Goal: Information Seeking & Learning: Learn about a topic

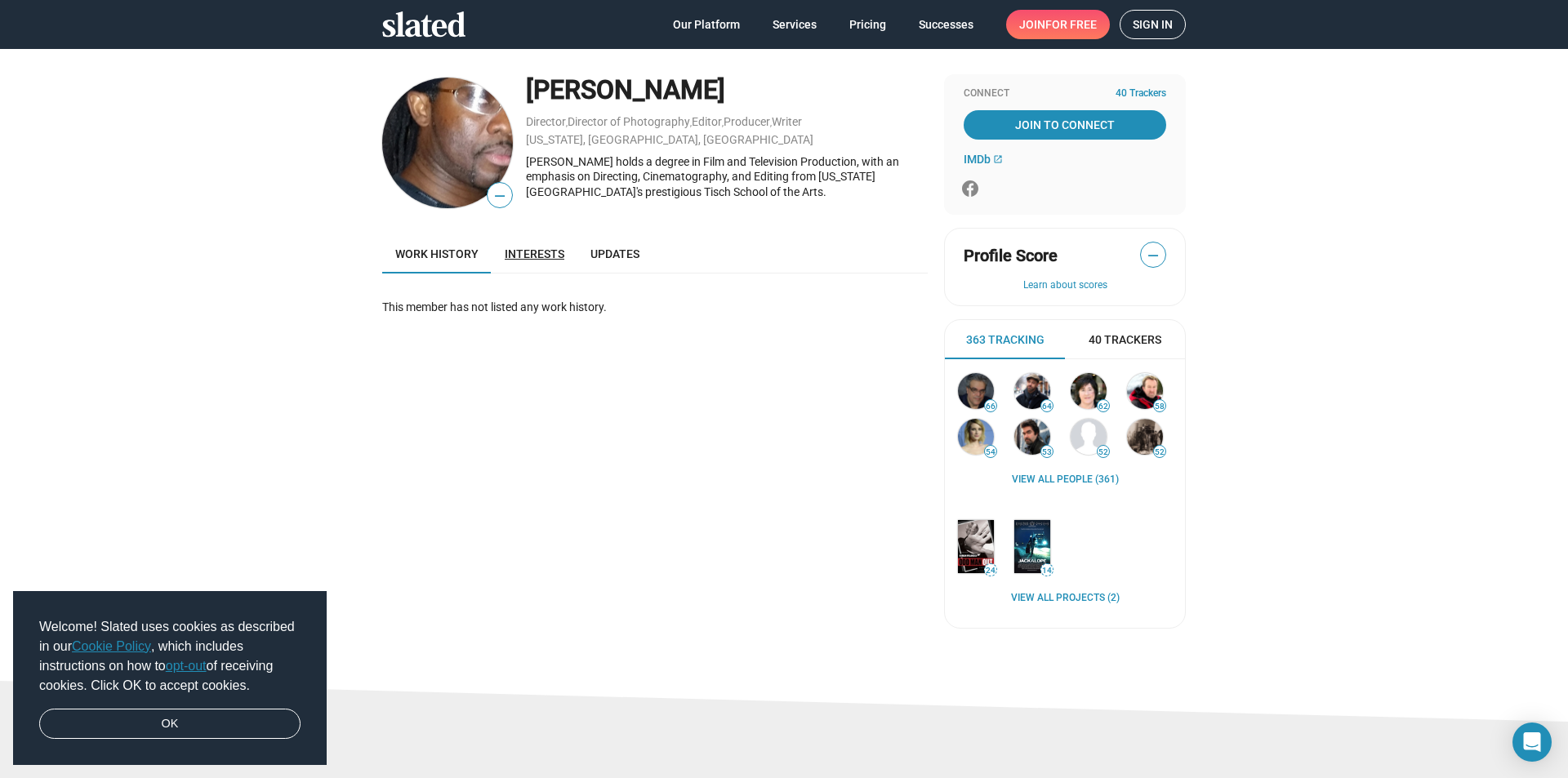
click at [515, 244] on link "Interests" at bounding box center [534, 254] width 85 height 39
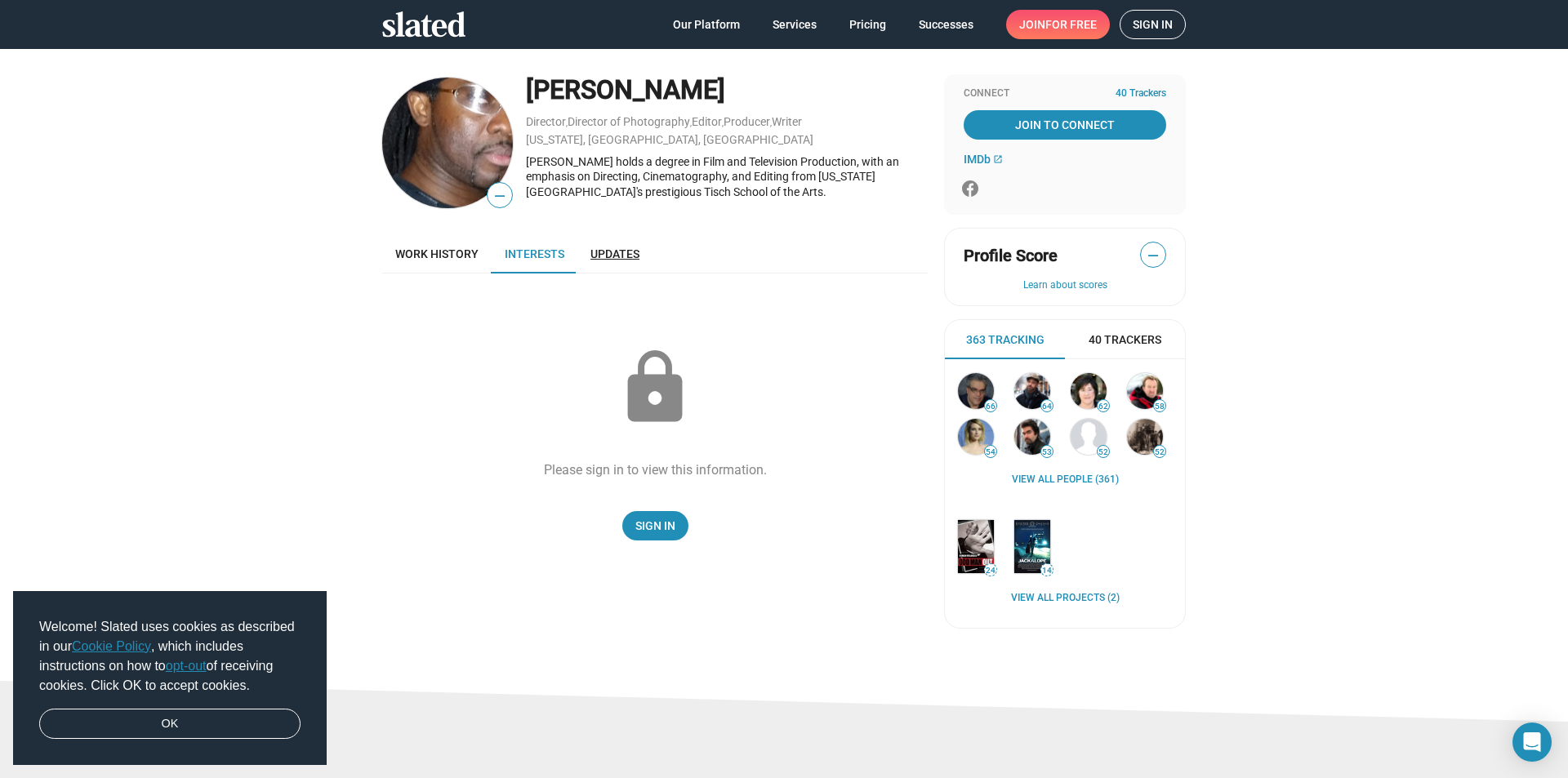
click at [586, 246] on link "Updates" at bounding box center [615, 254] width 75 height 39
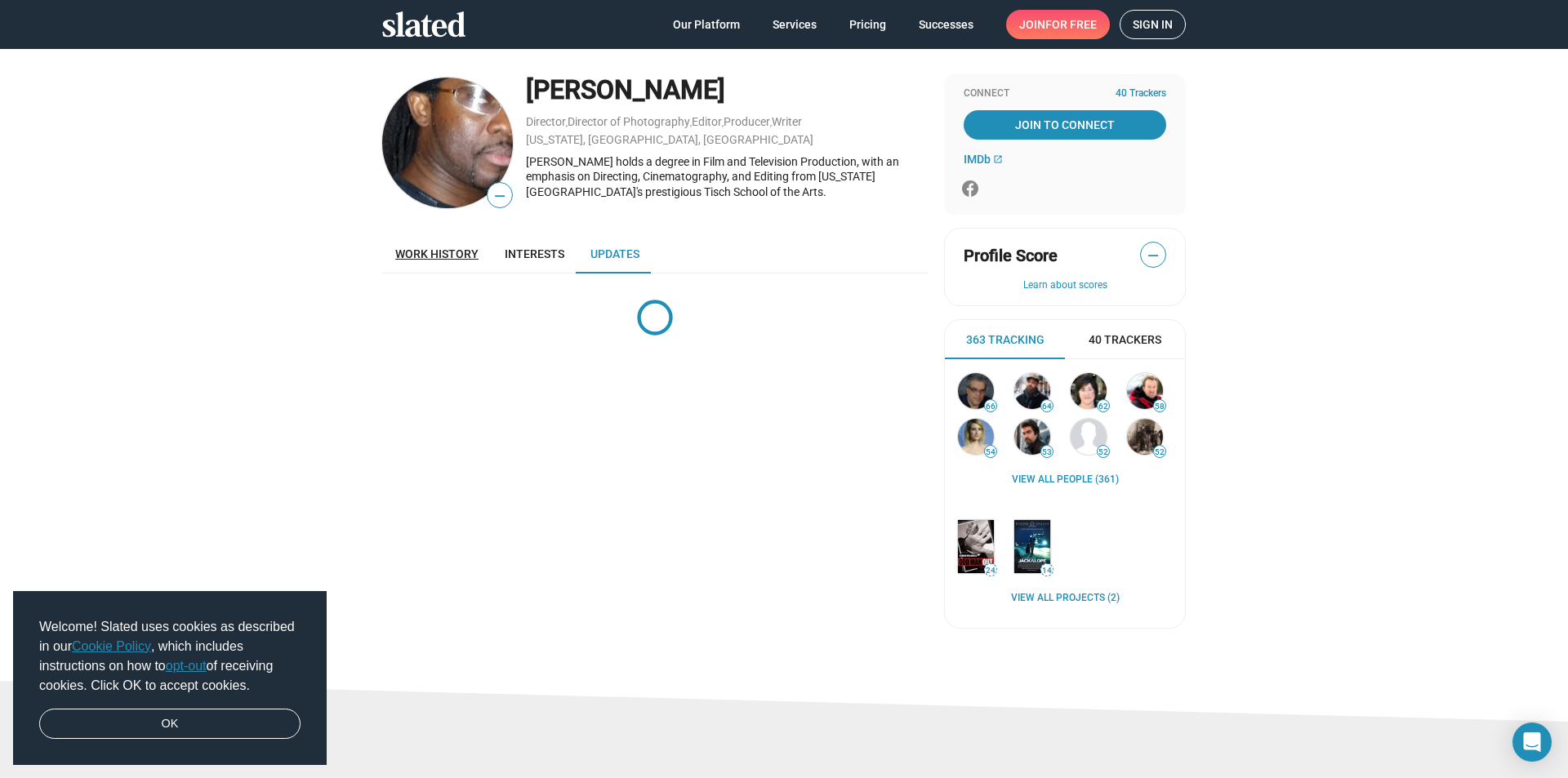
click at [427, 268] on link "Work history" at bounding box center [437, 254] width 109 height 39
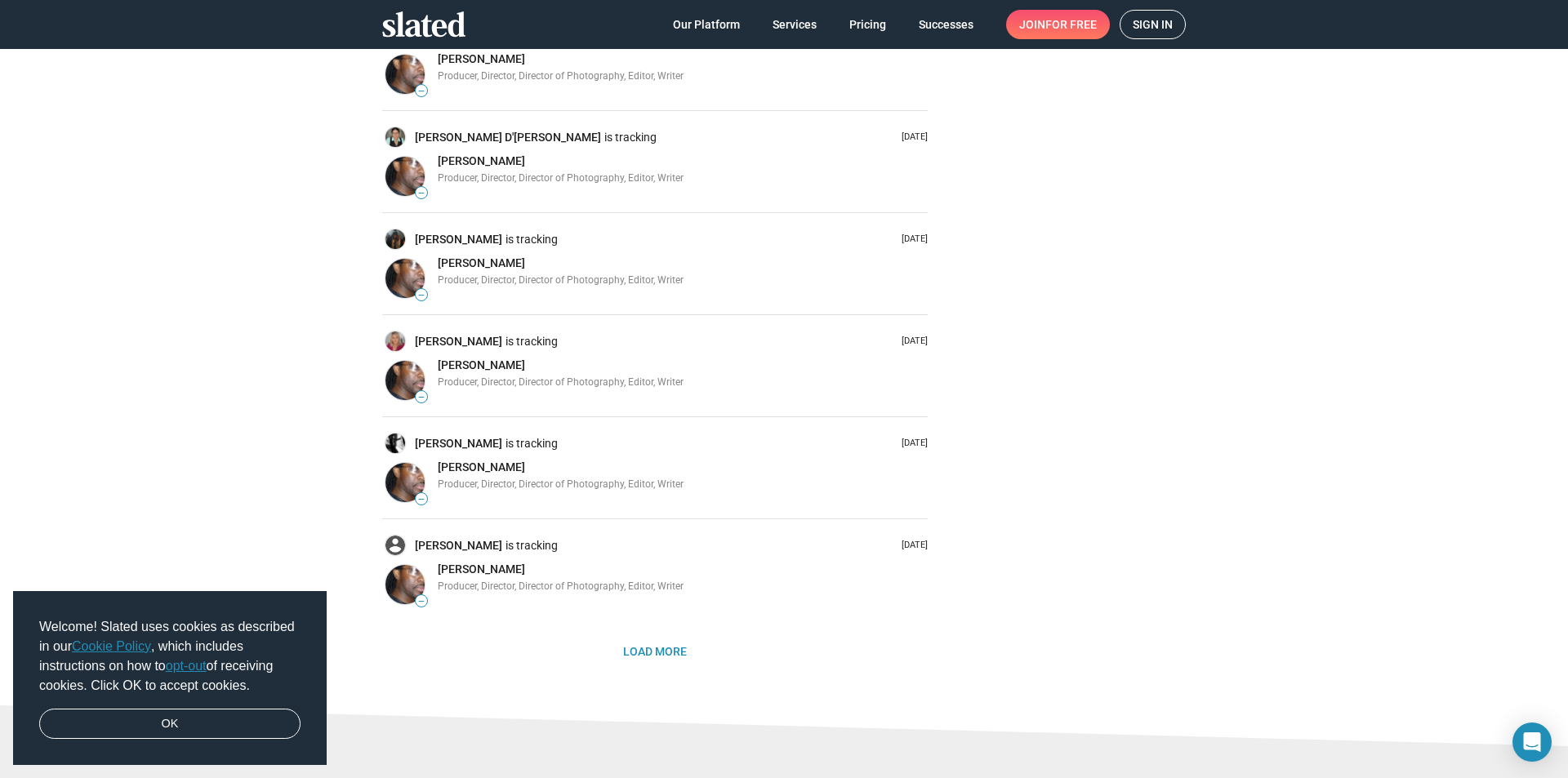
scroll to position [817, 0]
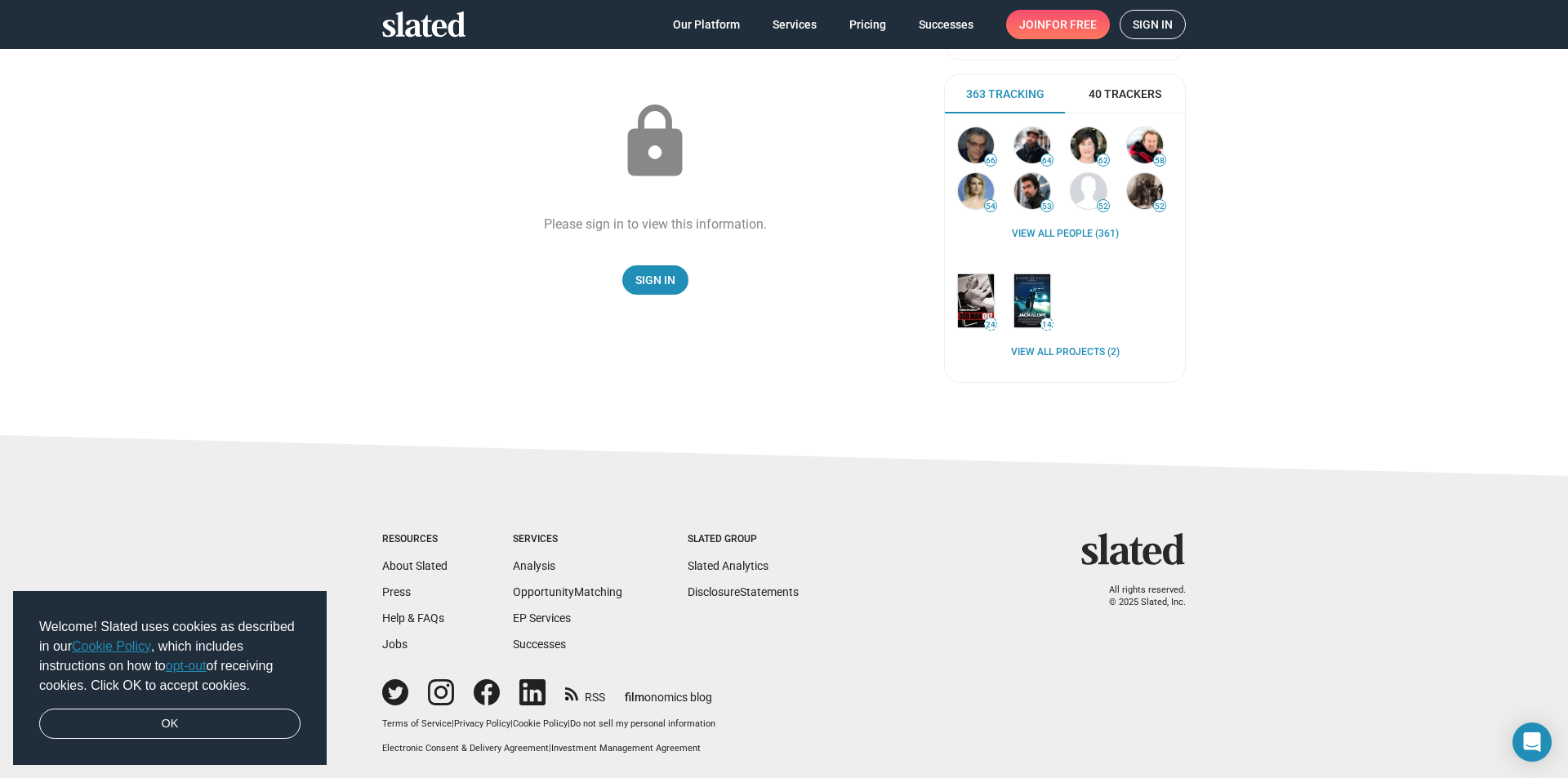
scroll to position [250, 0]
drag, startPoint x: 898, startPoint y: 325, endPoint x: 883, endPoint y: 323, distance: 15.1
